Goal: Information Seeking & Learning: Learn about a topic

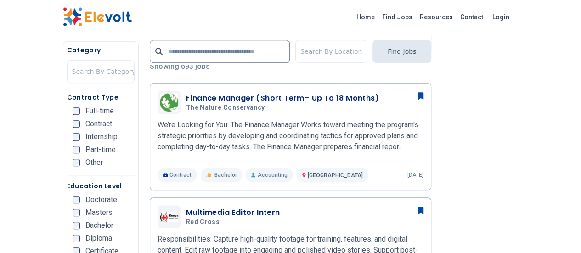
scroll to position [252, 0]
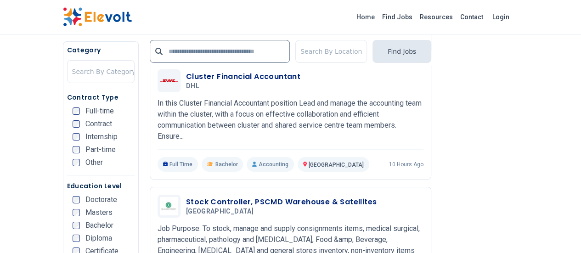
scroll to position [1592, 0]
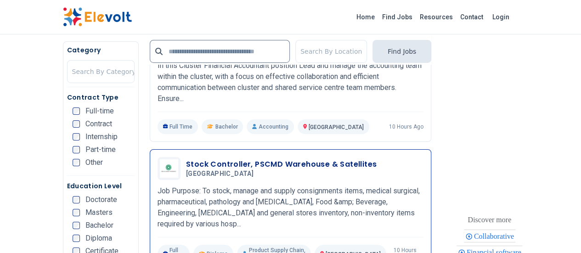
click at [235, 170] on h5 "[GEOGRAPHIC_DATA]" at bounding box center [279, 174] width 187 height 8
